Goal: Transaction & Acquisition: Book appointment/travel/reservation

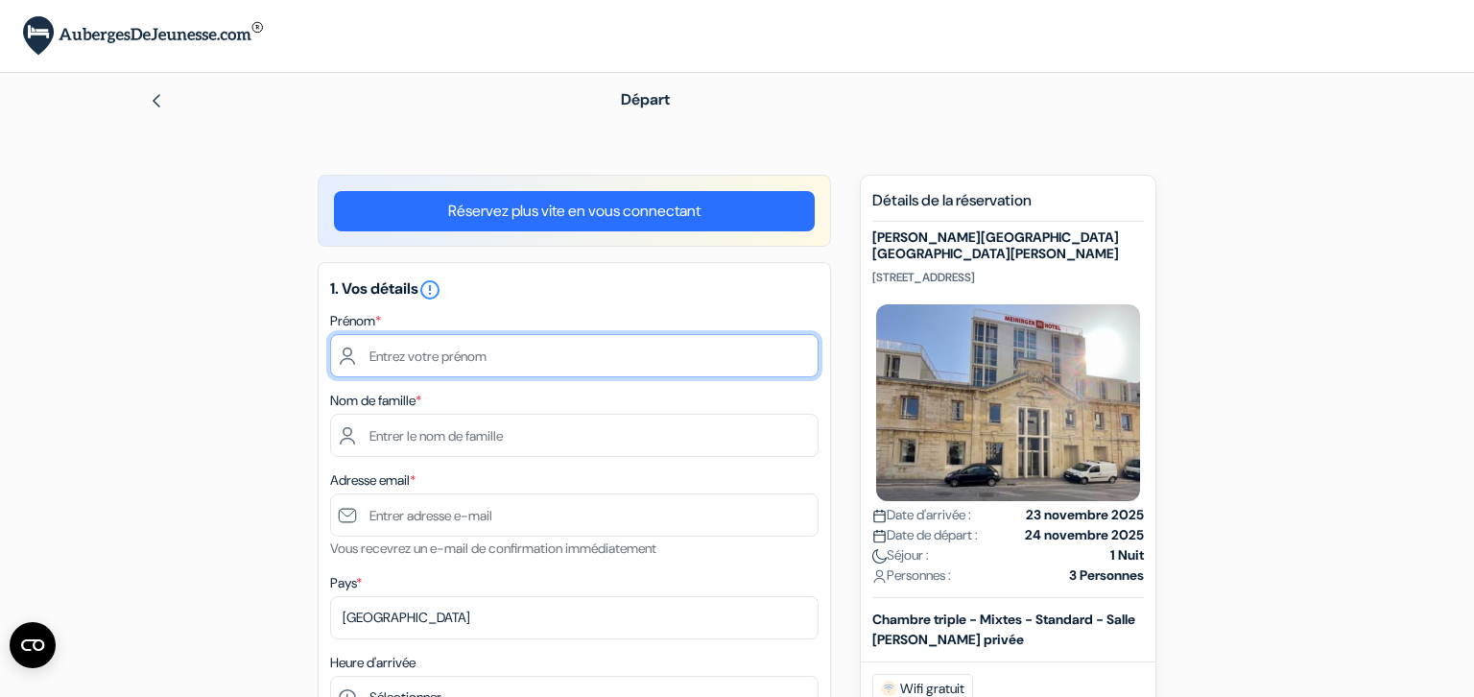
click at [370, 358] on input "text" at bounding box center [574, 355] width 488 height 43
type input "fabienne"
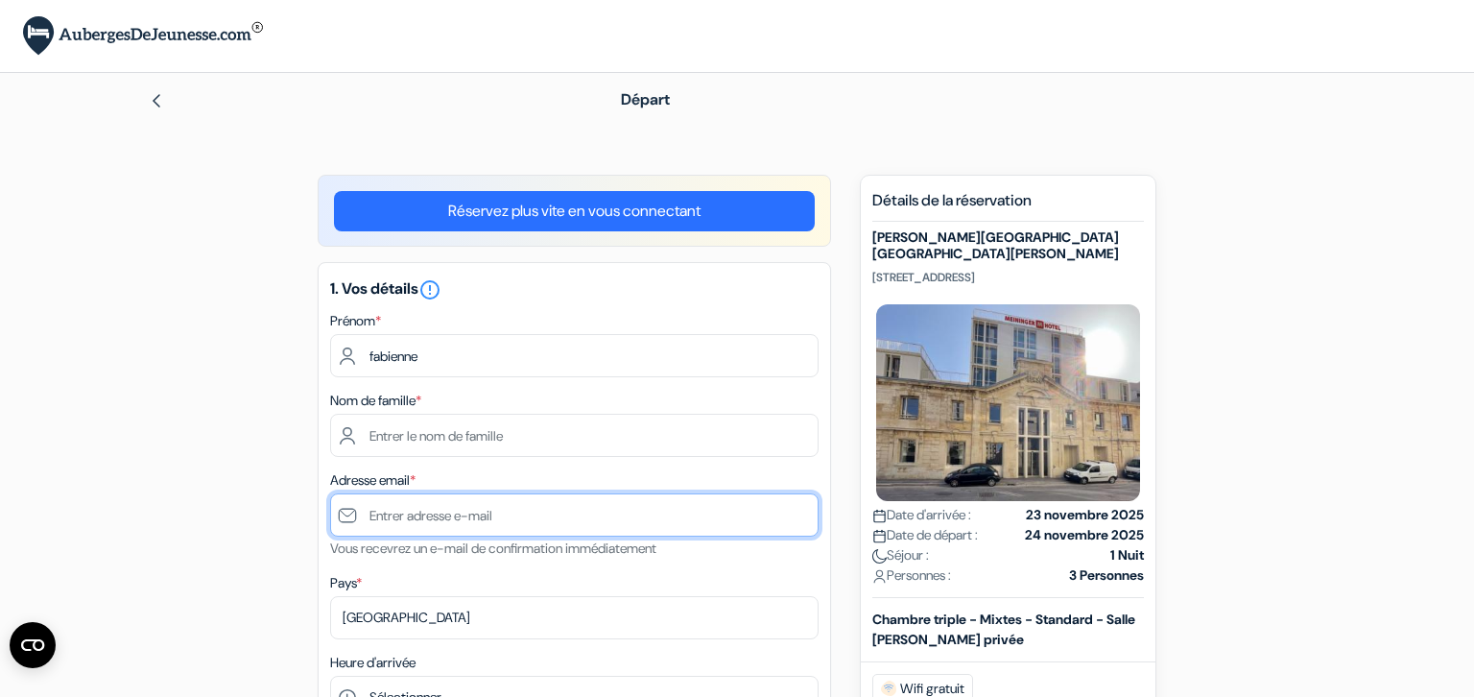
type input "[EMAIL_ADDRESS][DOMAIN_NAME]"
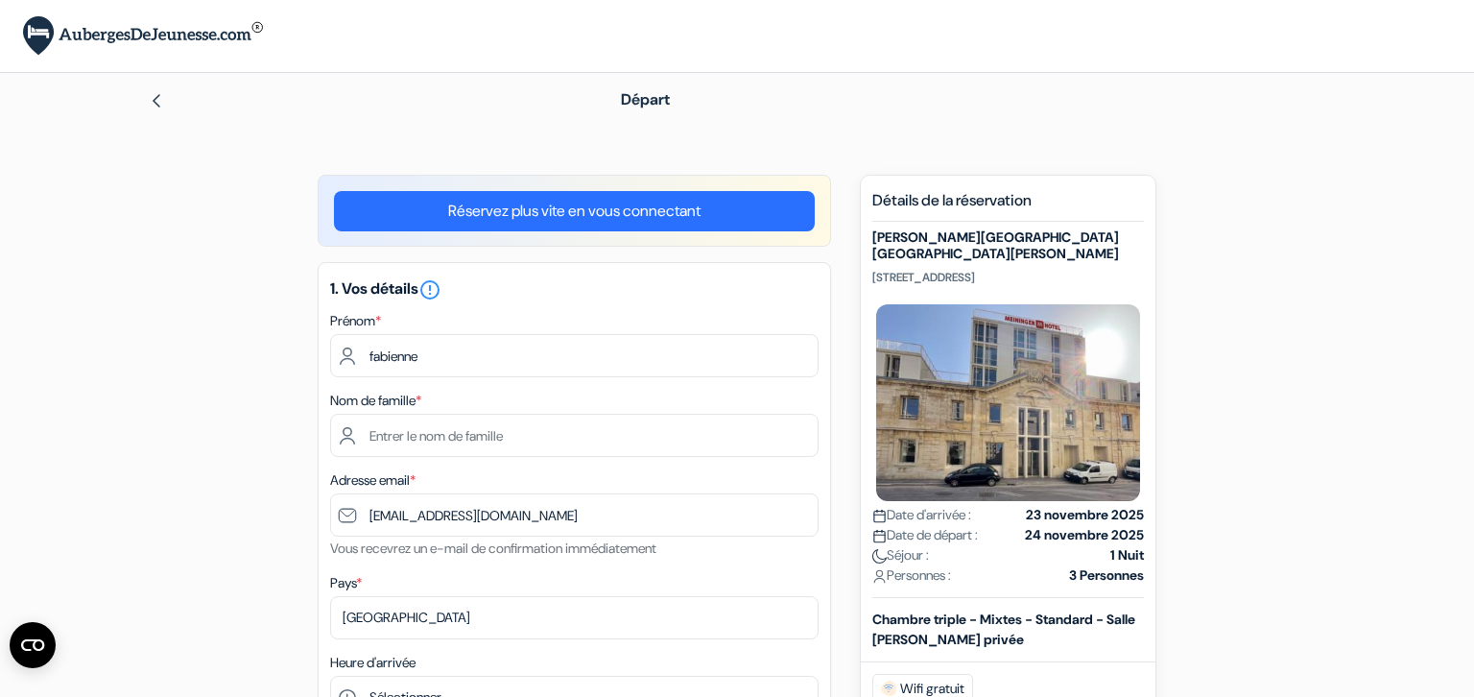
type input "0688722743"
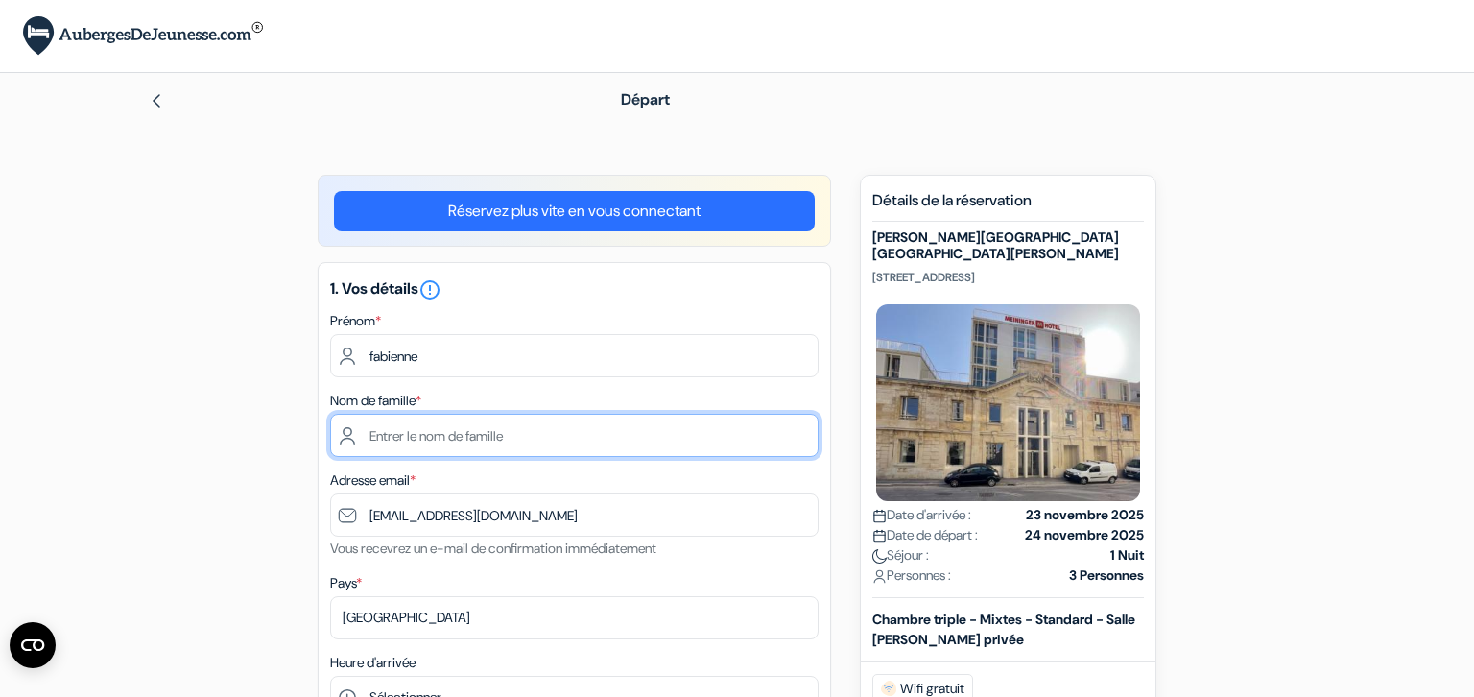
click at [403, 436] on input "text" at bounding box center [574, 434] width 488 height 43
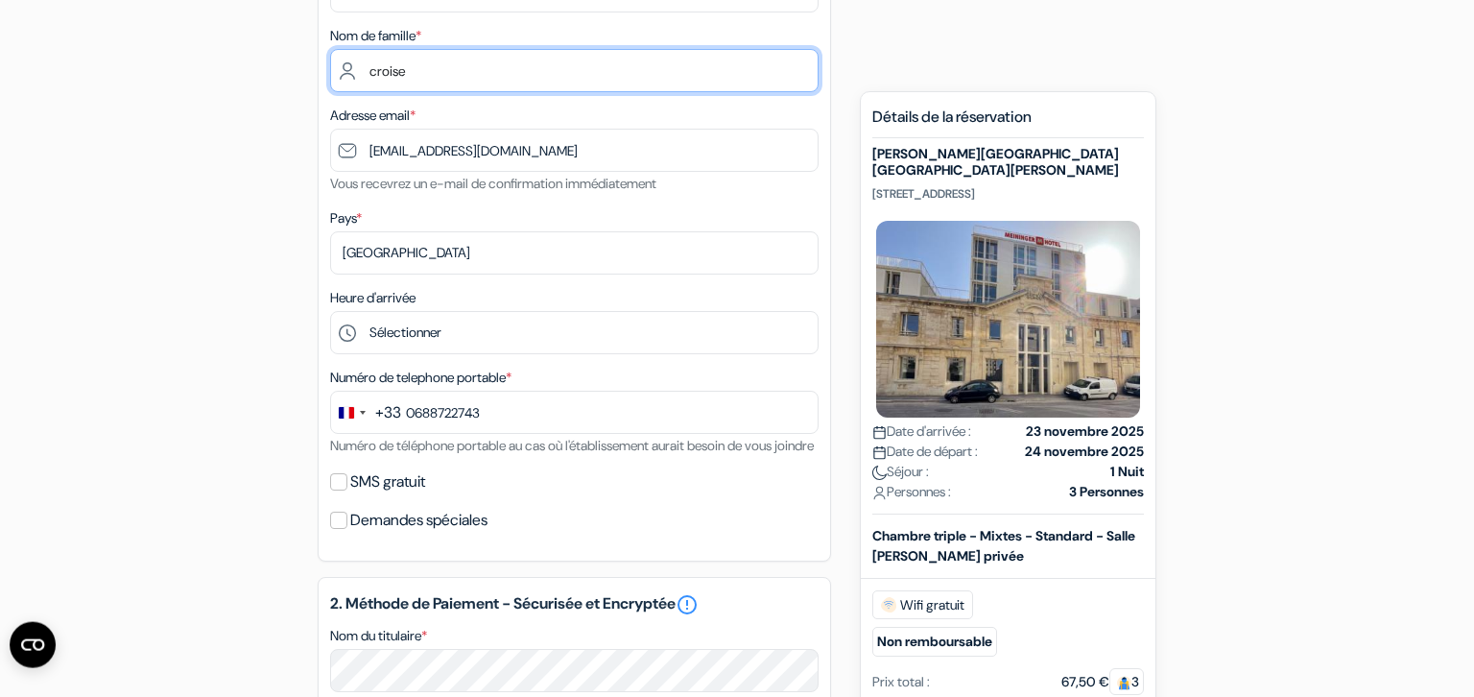
scroll to position [388, 0]
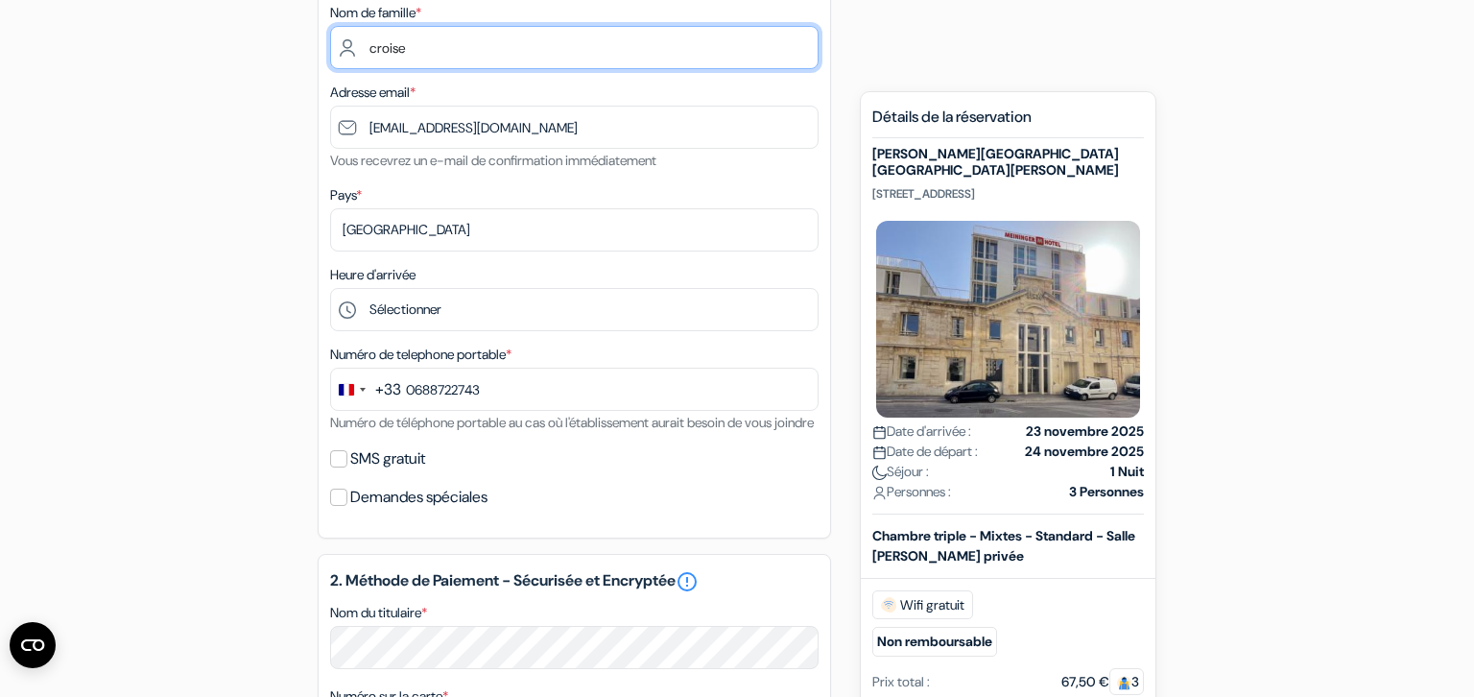
type input "croise"
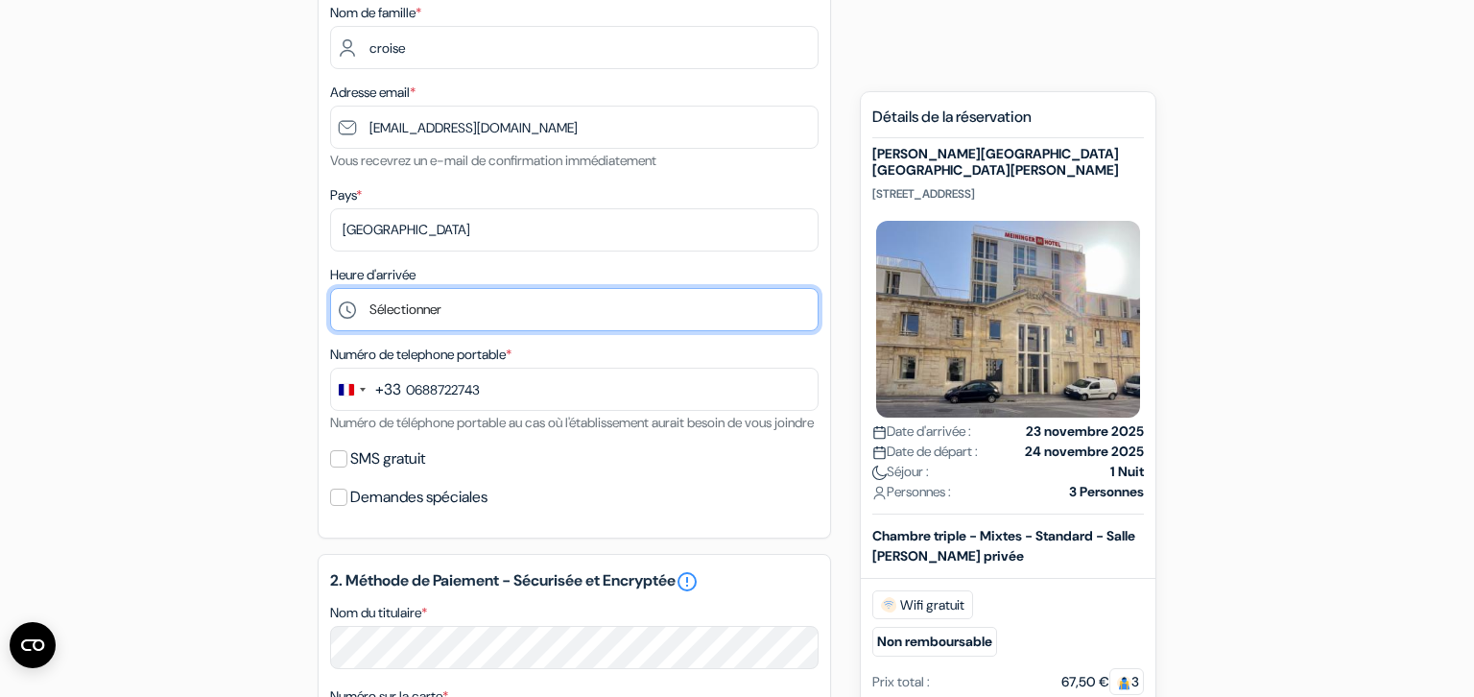
click at [330, 288] on select "Sélectionner 1:00 2:00 3:00 4:00 5:00 6:00 7:00 8:00 9:00 10:00 11:00 12:00 13:…" at bounding box center [574, 309] width 488 height 43
select select "12"
click option "12:00" at bounding box center [0, 0] width 0 height 0
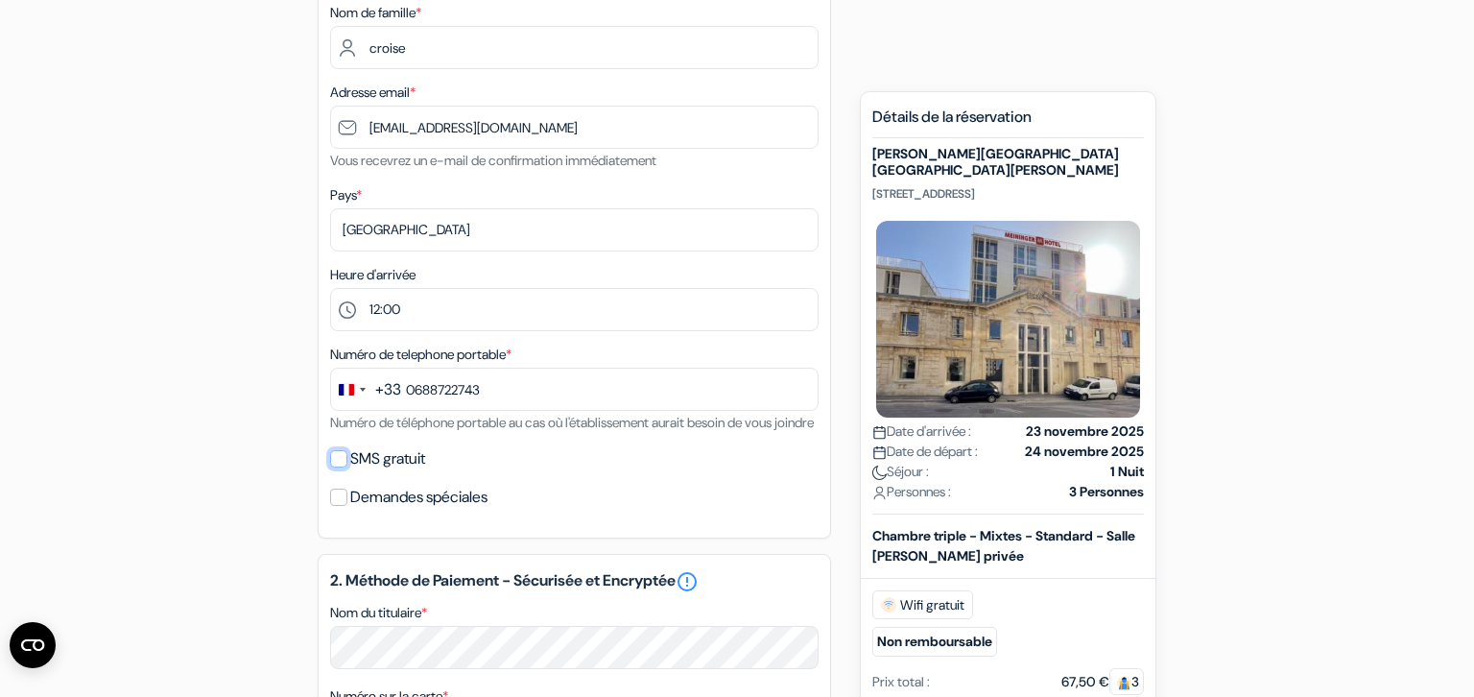
click at [338, 467] on input "SMS gratuit" at bounding box center [338, 458] width 17 height 17
checkbox input "true"
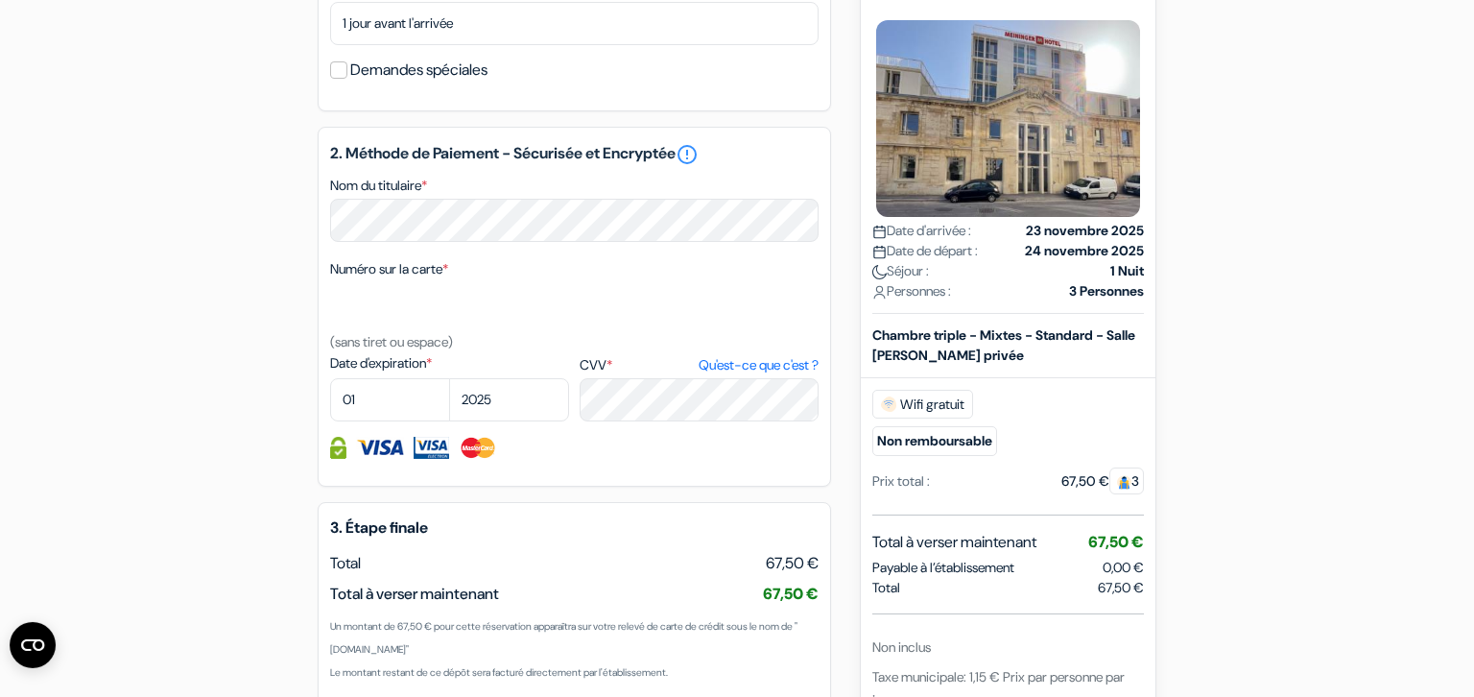
scroll to position [878, 0]
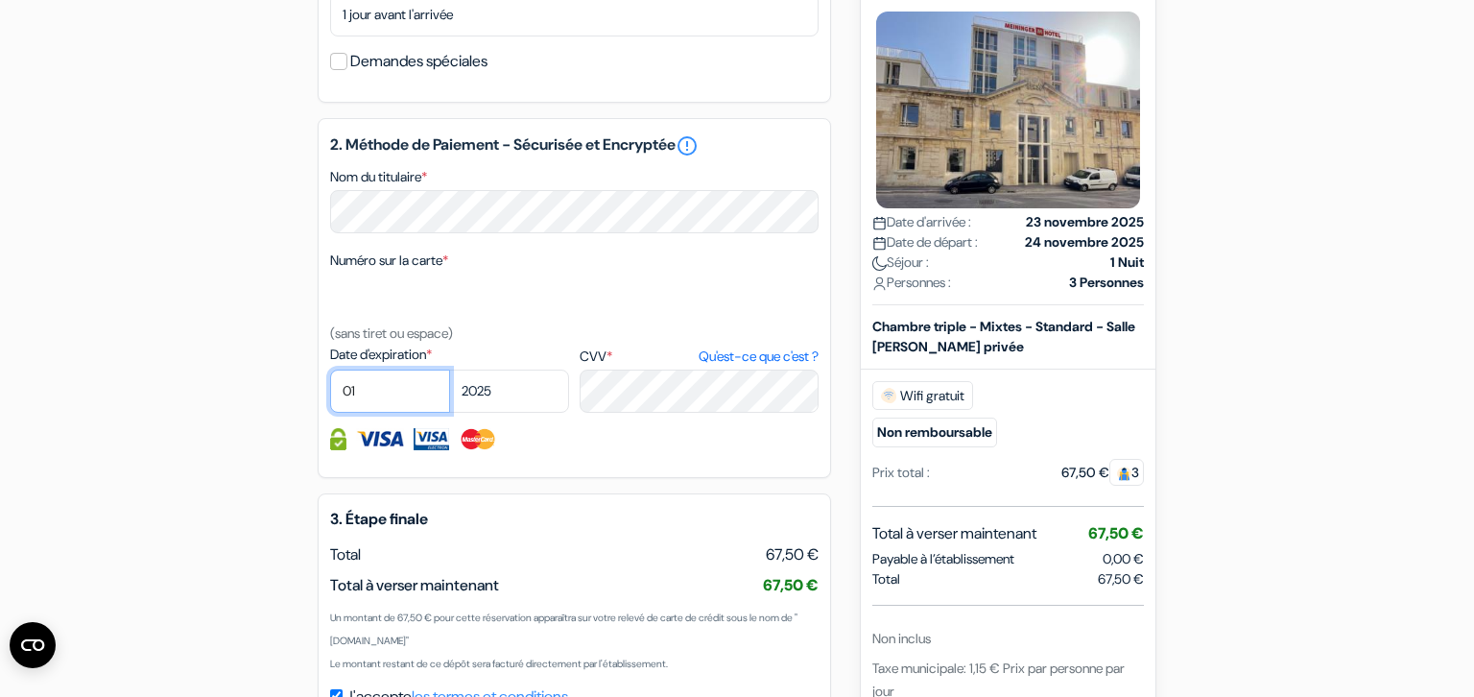
click at [330, 369] on select "01 02 03 04 05 06 07 08 09 10 11 12" at bounding box center [390, 390] width 120 height 43
select select "10"
click option "10" at bounding box center [0, 0] width 0 height 0
click at [449, 369] on select "2025 2026 2027 2028 2029 2030 2031 2032 2033 2034 2035 2036 2037 2038 2039 2040…" at bounding box center [509, 390] width 120 height 43
select select "2027"
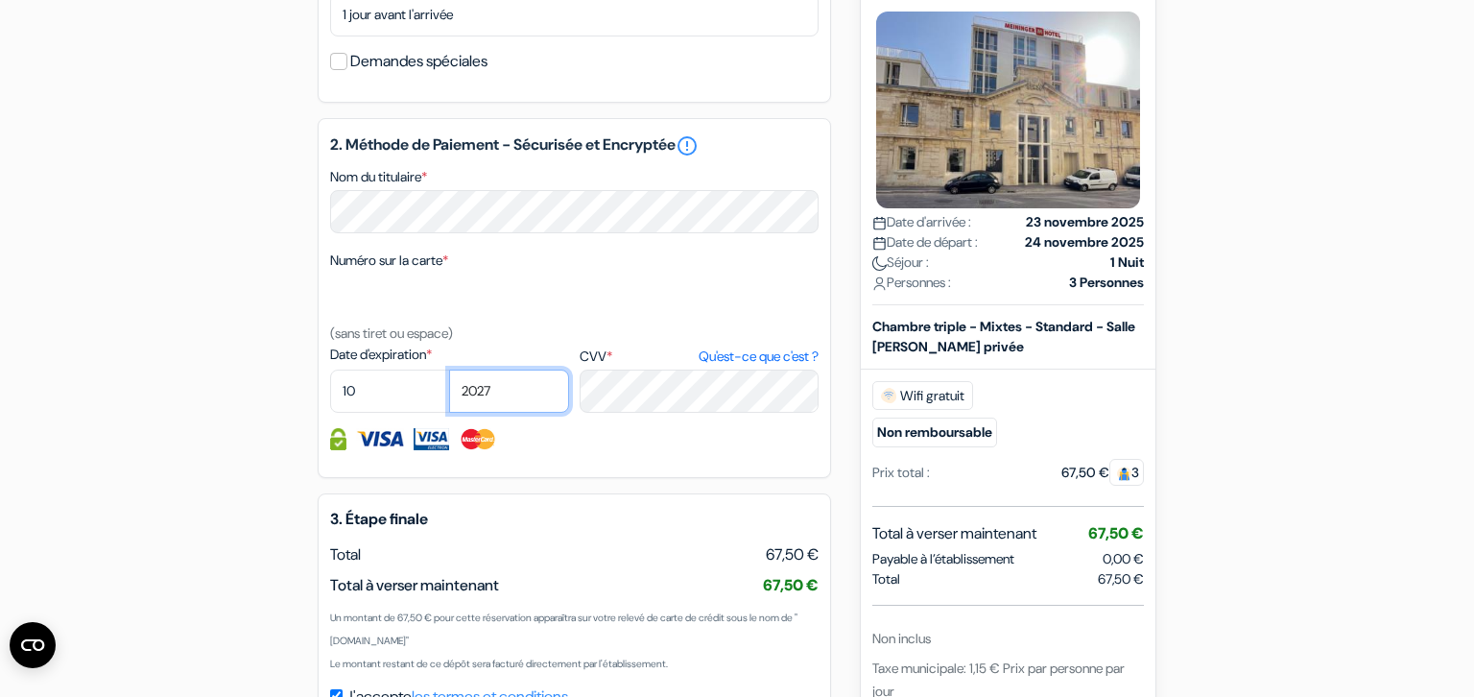
click option "2027" at bounding box center [0, 0] width 0 height 0
click at [386, 450] on img at bounding box center [380, 439] width 48 height 22
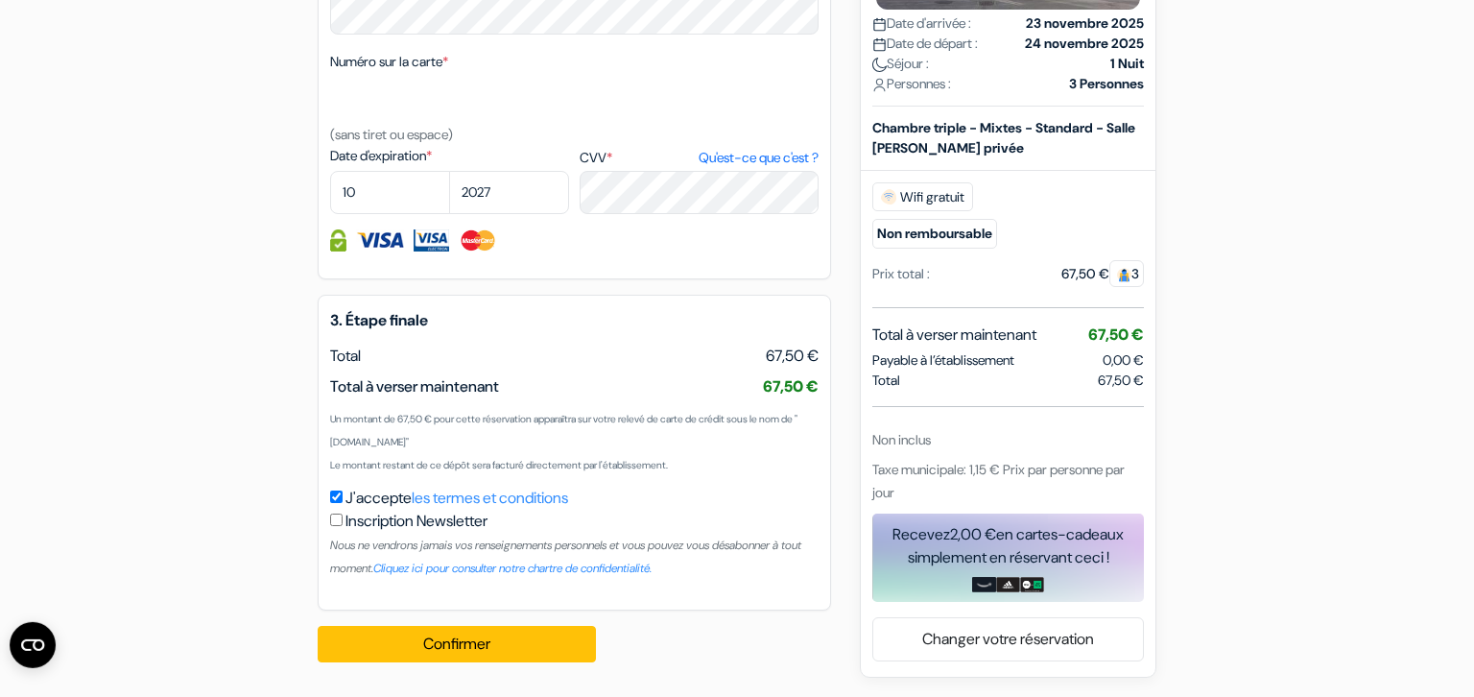
scroll to position [1100, 0]
click at [465, 644] on button "Confirmer Loading..." at bounding box center [457, 644] width 278 height 36
